Goal: Task Accomplishment & Management: Manage account settings

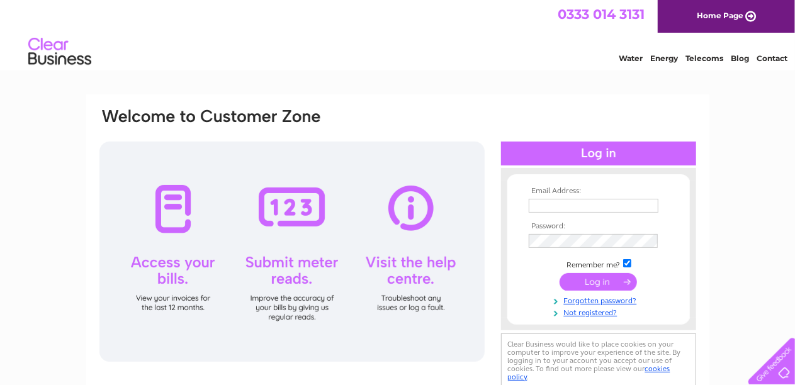
type input "suppliers@moteestates.co.uk"
click at [590, 282] on input "submit" at bounding box center [598, 282] width 77 height 18
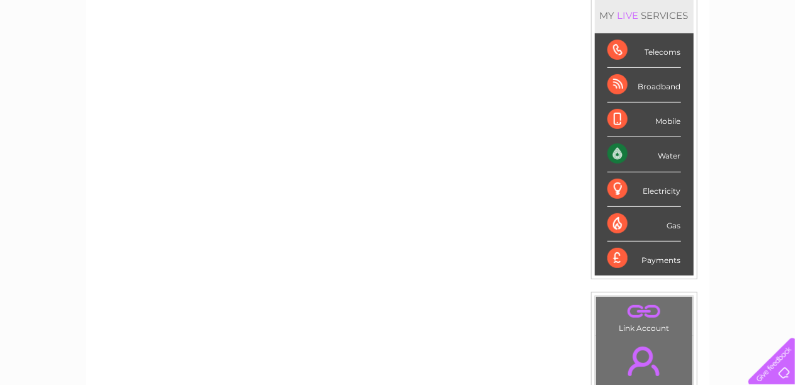
scroll to position [48, 0]
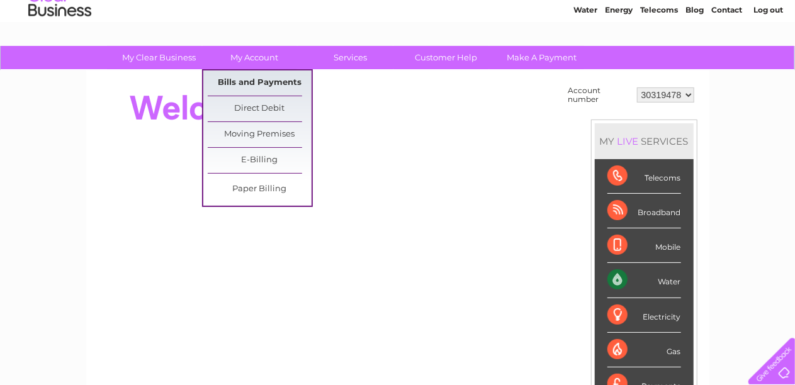
click at [256, 83] on link "Bills and Payments" at bounding box center [260, 83] width 104 height 25
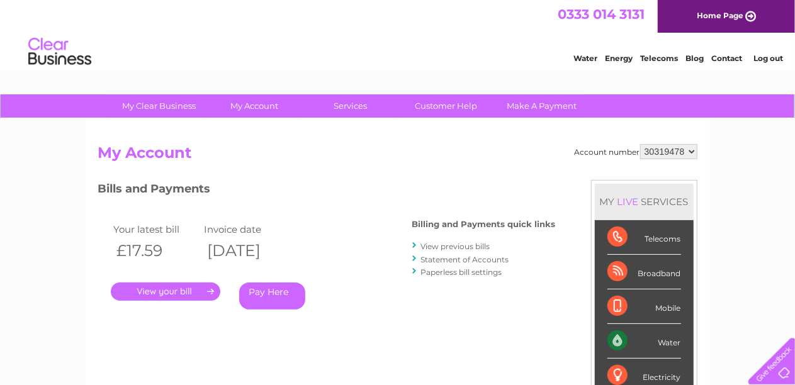
click at [197, 294] on link "." at bounding box center [166, 292] width 110 height 18
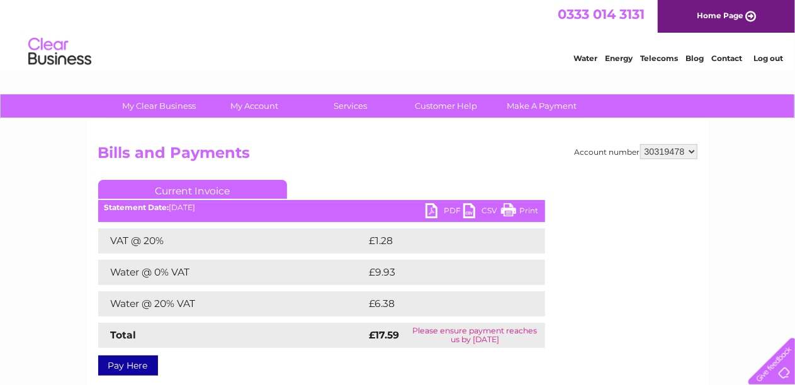
click at [508, 212] on link "Print" at bounding box center [520, 212] width 38 height 18
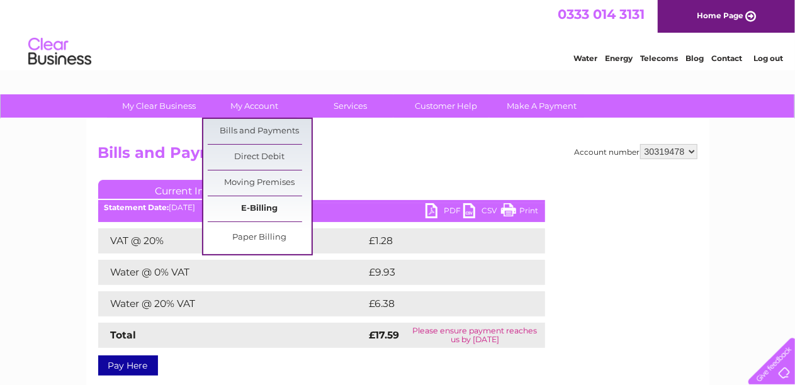
click at [251, 208] on link "E-Billing" at bounding box center [260, 209] width 104 height 25
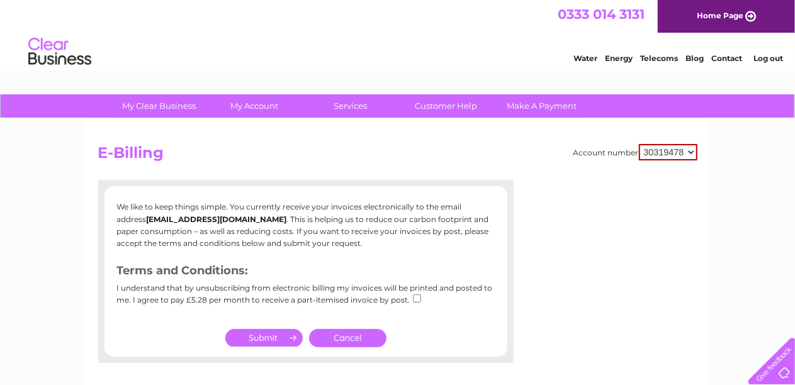
click at [689, 150] on select "30319478" at bounding box center [668, 152] width 59 height 16
click at [688, 150] on select "30319478" at bounding box center [668, 152] width 59 height 16
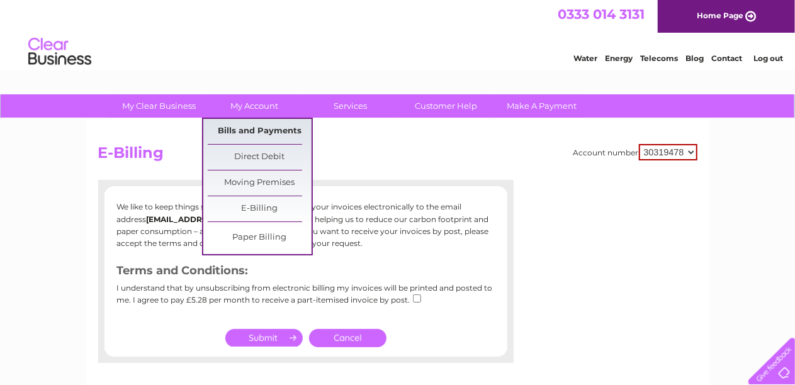
click at [254, 128] on link "Bills and Payments" at bounding box center [260, 131] width 104 height 25
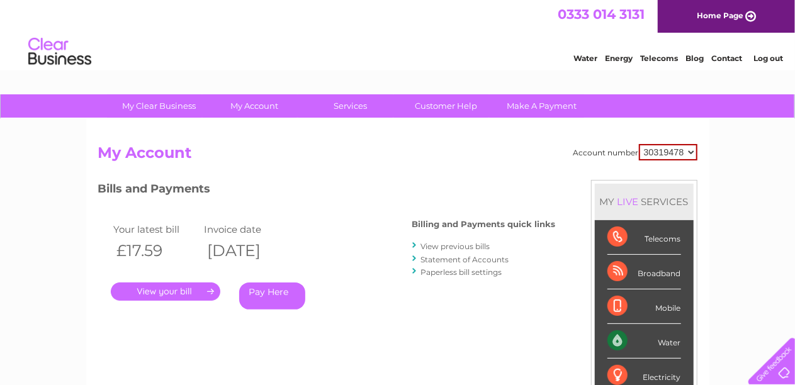
click at [195, 292] on link "." at bounding box center [166, 292] width 110 height 18
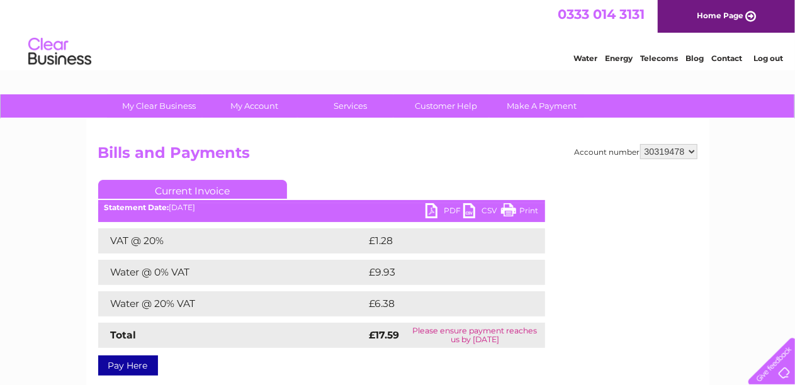
scroll to position [63, 0]
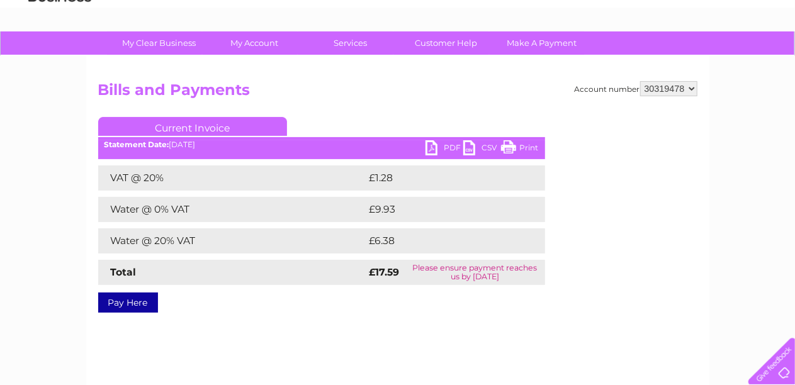
click at [436, 144] on link "PDF" at bounding box center [445, 149] width 38 height 18
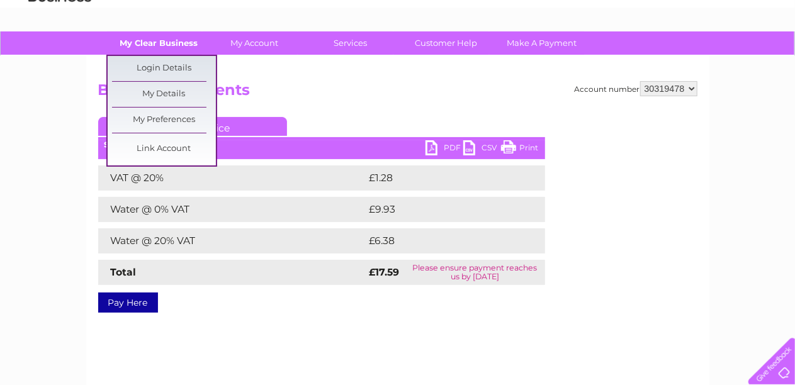
click at [154, 42] on link "My Clear Business" at bounding box center [159, 42] width 104 height 23
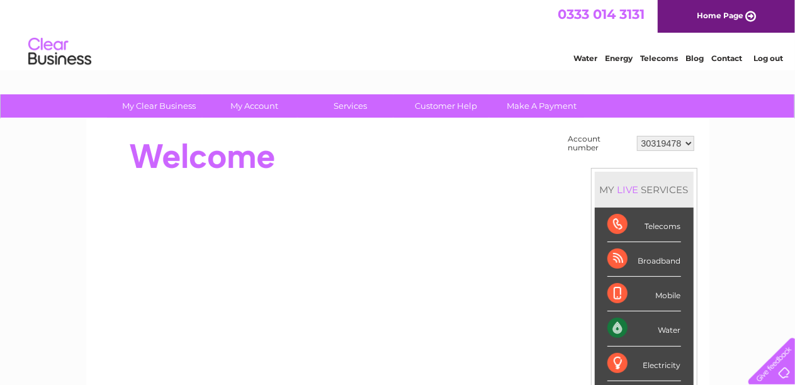
click at [772, 55] on link "Log out" at bounding box center [769, 58] width 30 height 9
